Goal: Find specific page/section: Find specific page/section

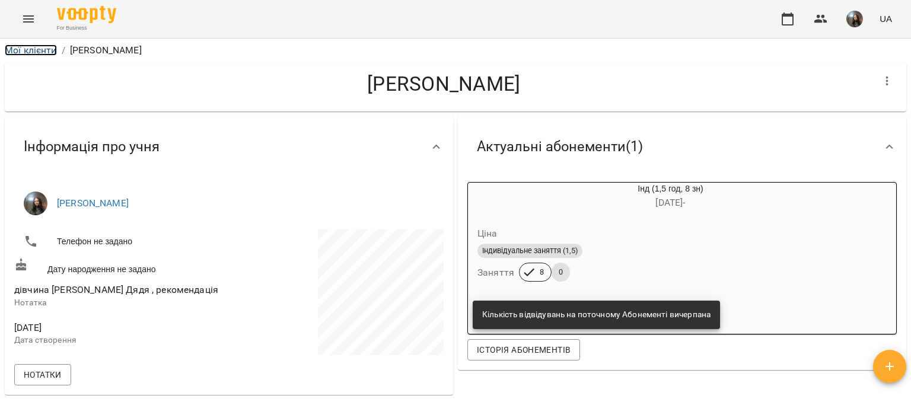
click at [17, 53] on link "Мої клієнти" at bounding box center [31, 49] width 52 height 11
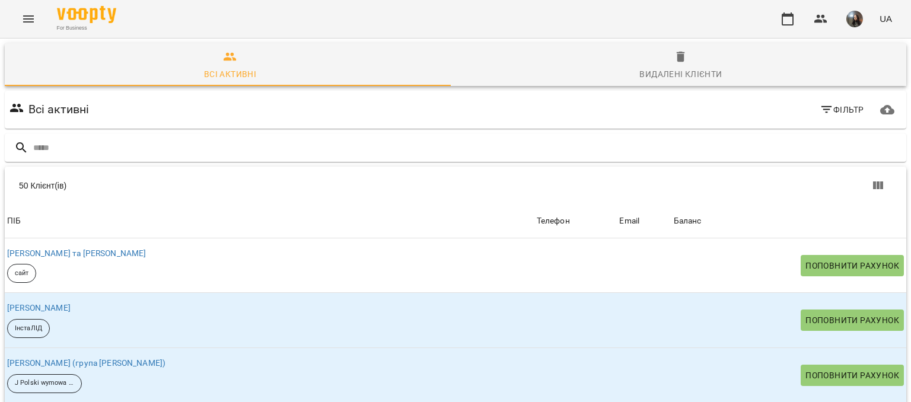
click at [36, 6] on div "For Business UA" at bounding box center [455, 19] width 911 height 38
click at [36, 20] on button "Menu" at bounding box center [28, 19] width 28 height 28
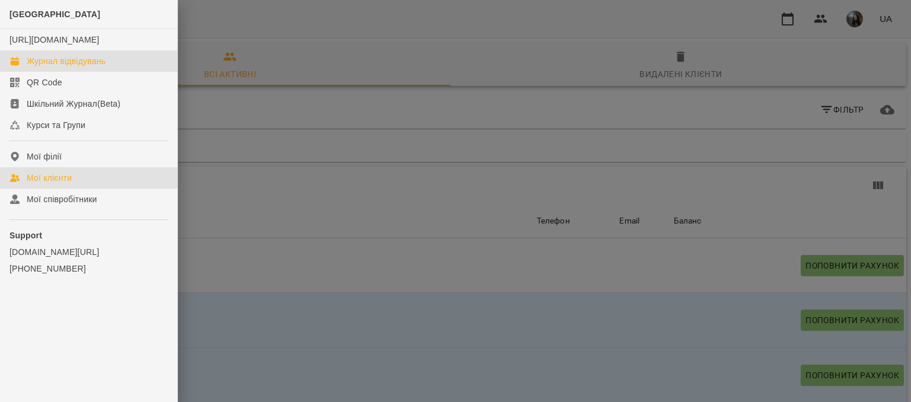
click at [50, 67] on div "Журнал відвідувань" at bounding box center [66, 61] width 79 height 12
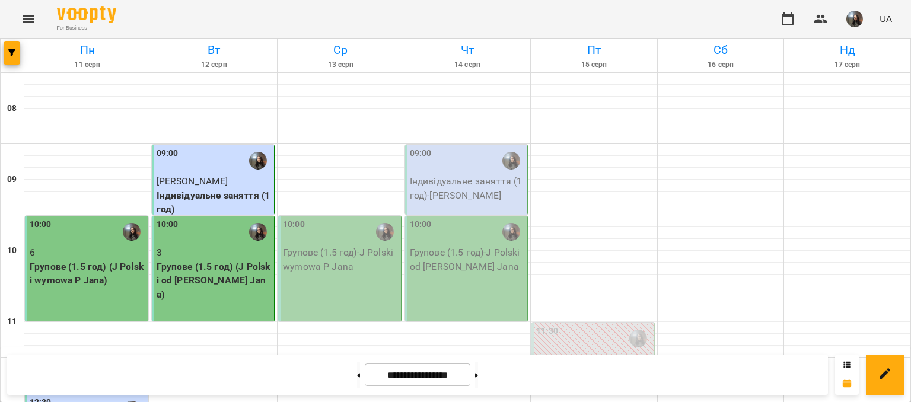
scroll to position [296, 0]
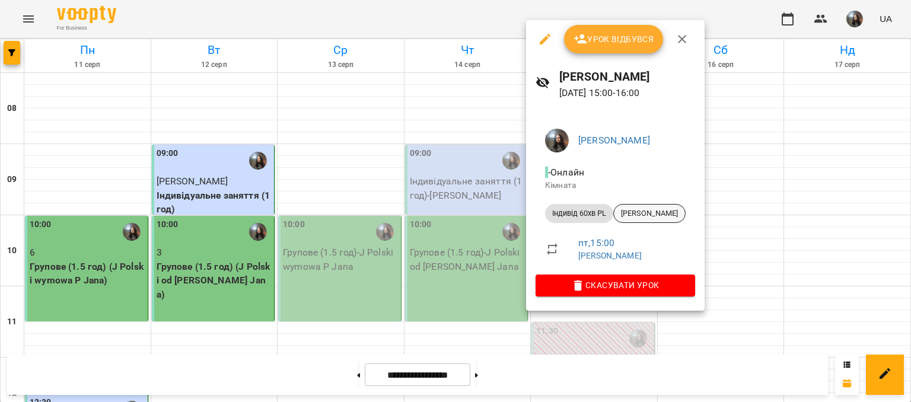
click at [659, 219] on div "[PERSON_NAME]" at bounding box center [649, 213] width 72 height 19
